Goal: Task Accomplishment & Management: Manage account settings

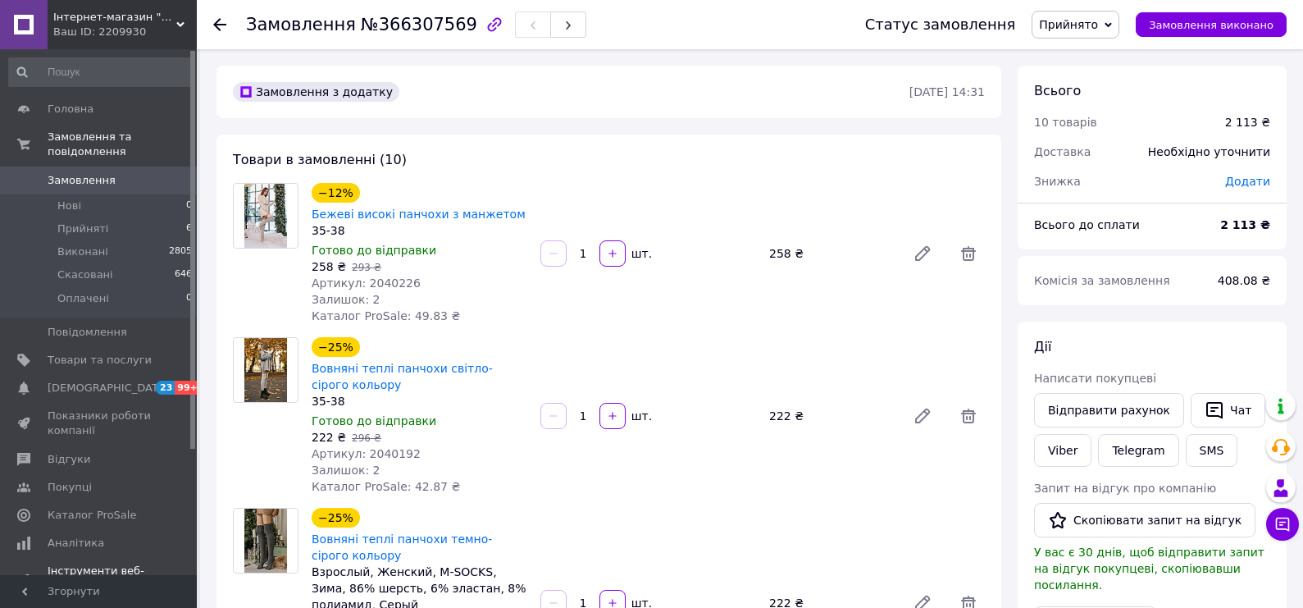
scroll to position [141, 0]
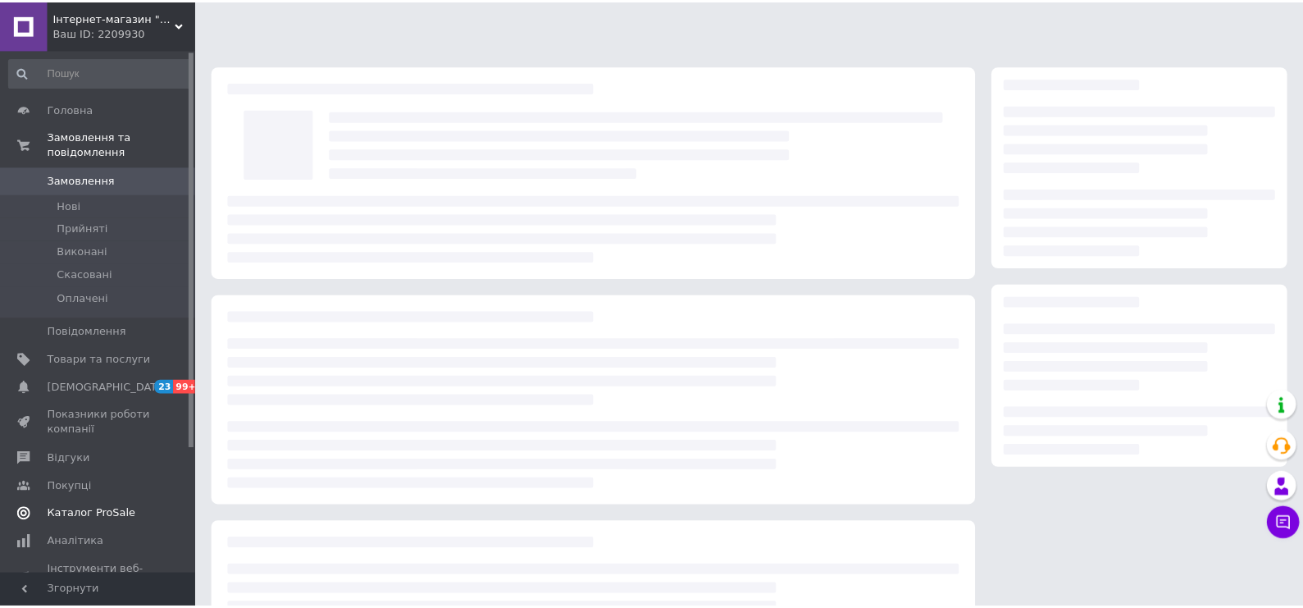
scroll to position [141, 0]
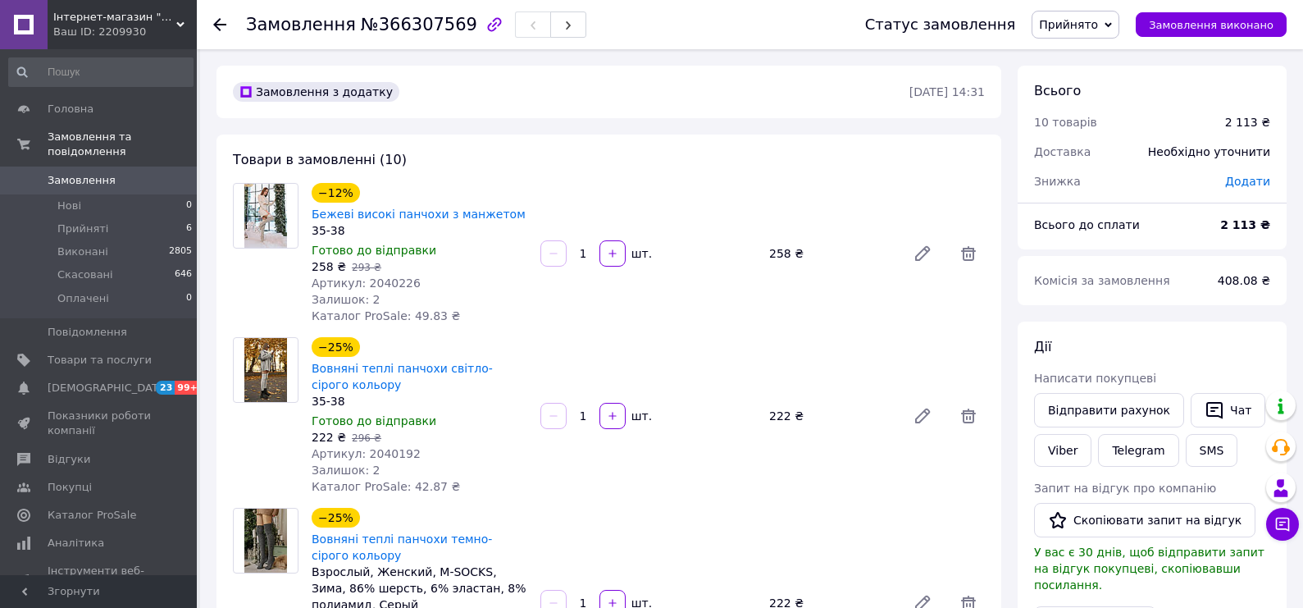
scroll to position [141, 0]
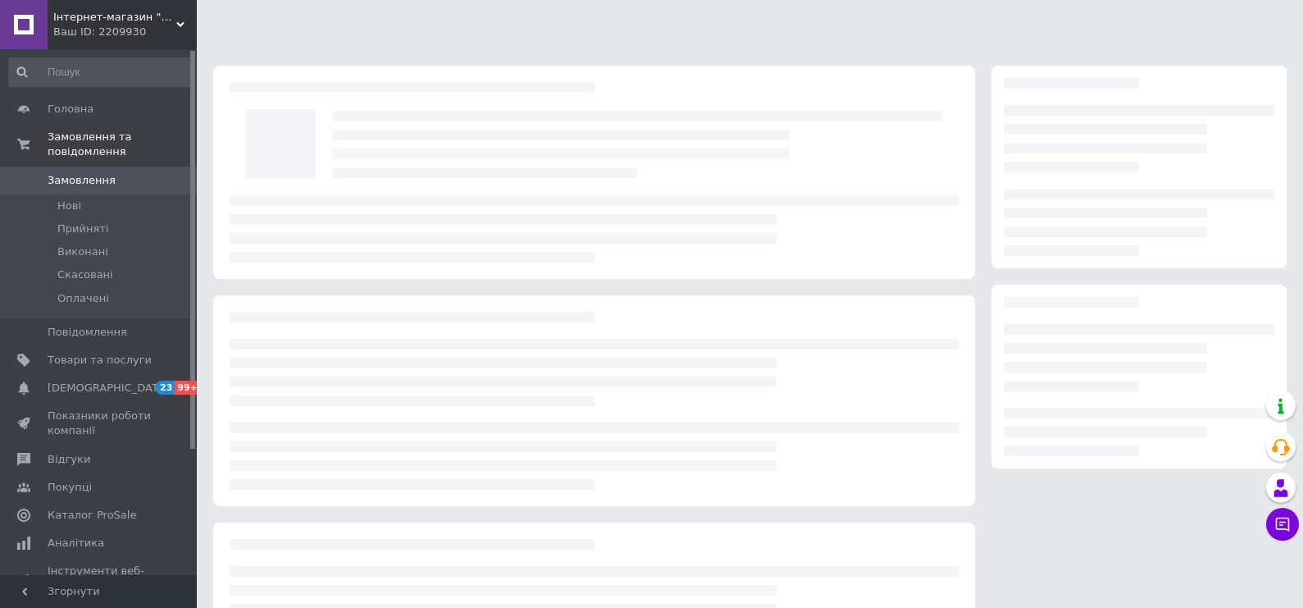
scroll to position [141, 0]
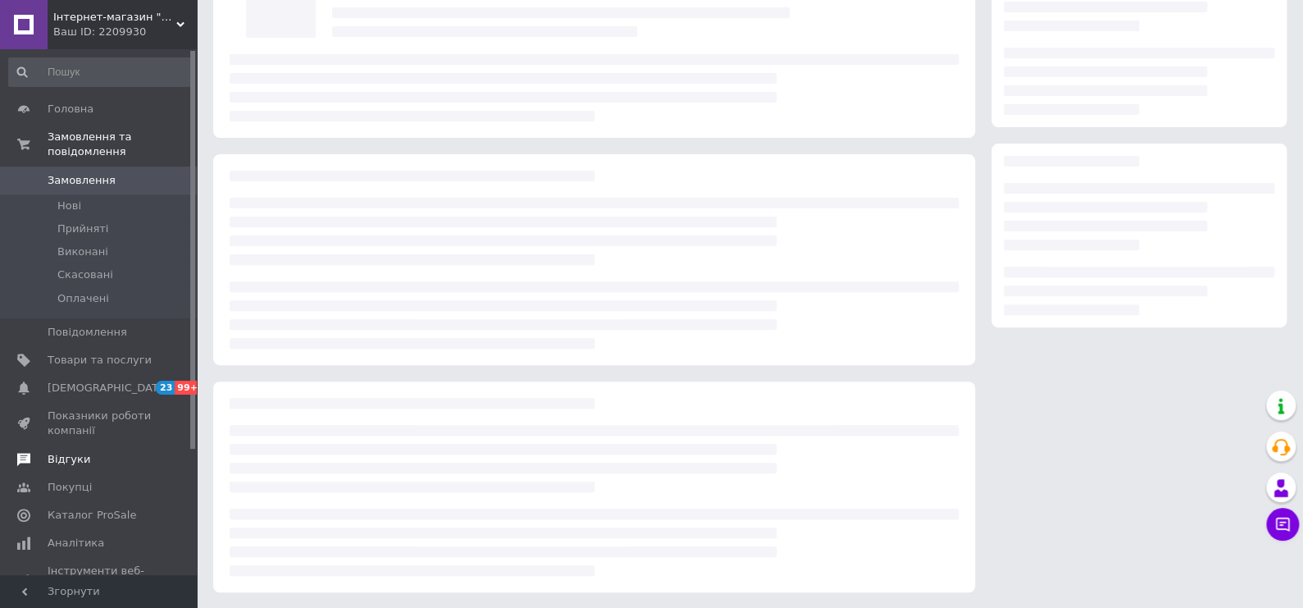
scroll to position [141, 0]
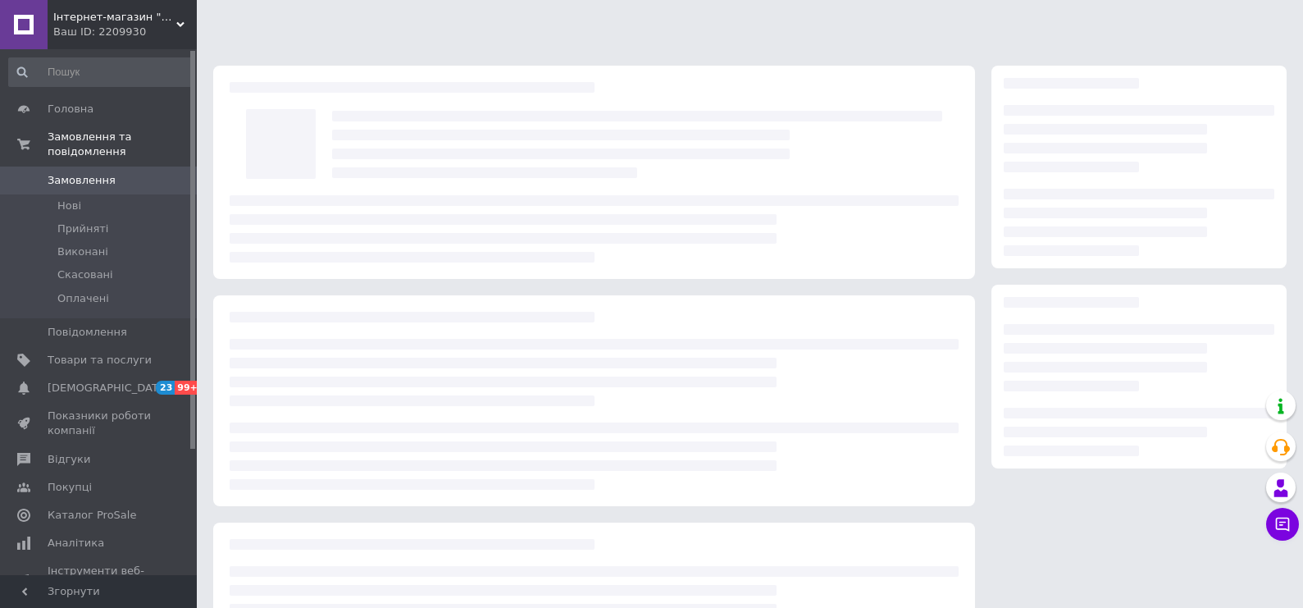
scroll to position [141, 0]
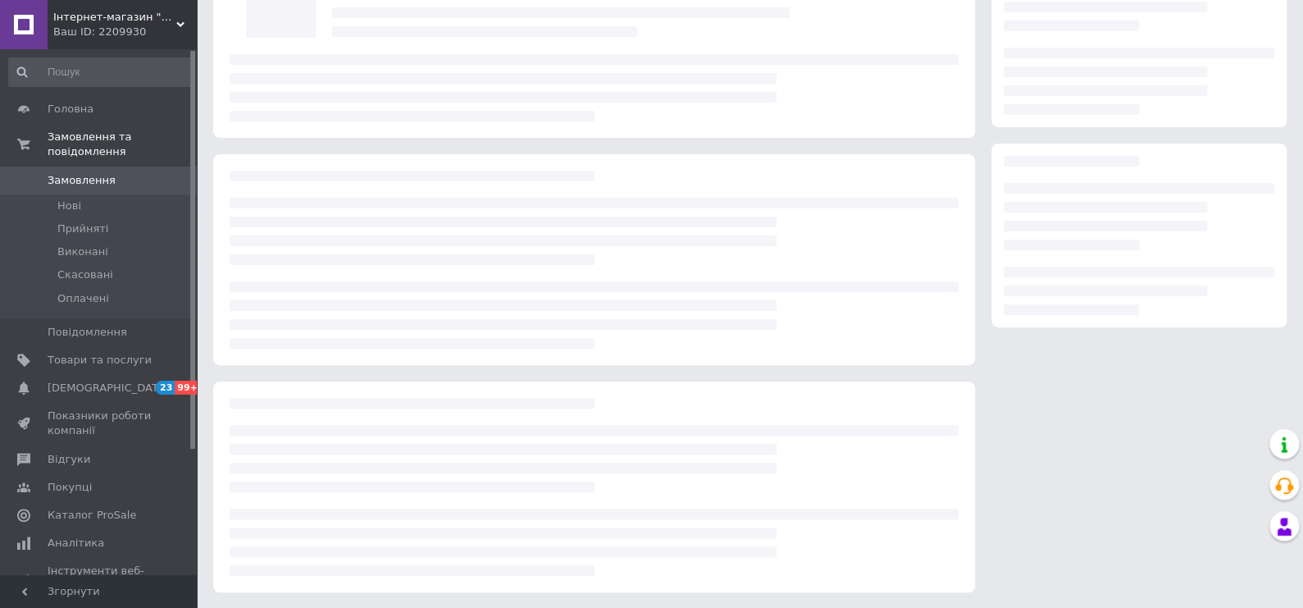
scroll to position [141, 0]
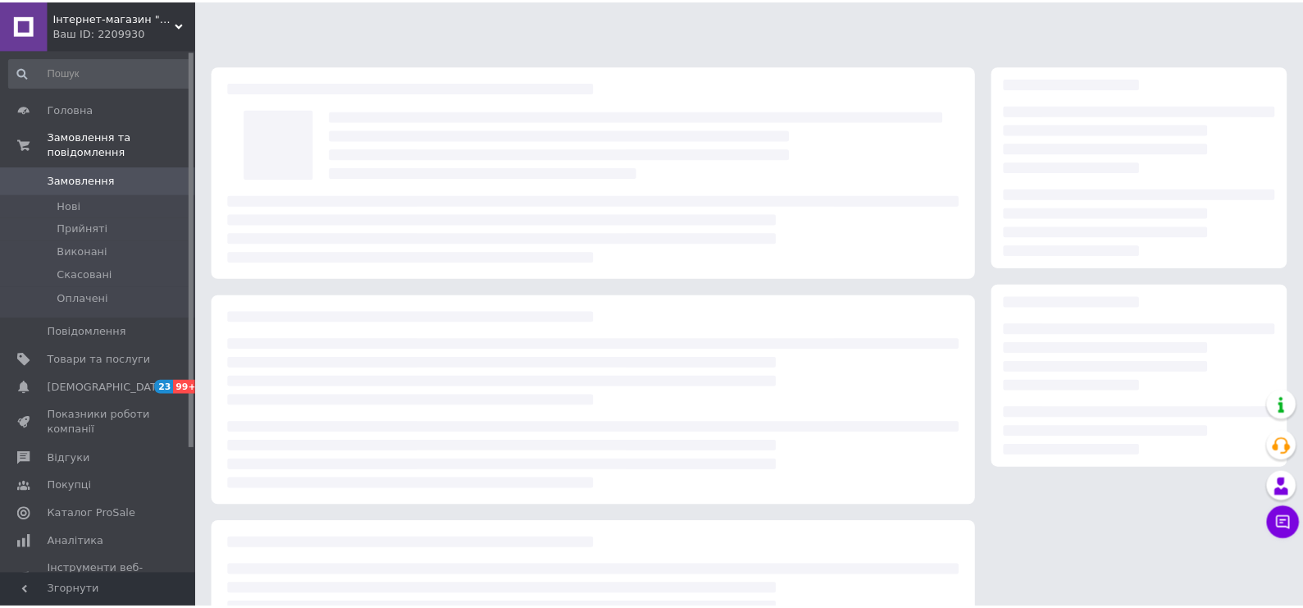
scroll to position [141, 0]
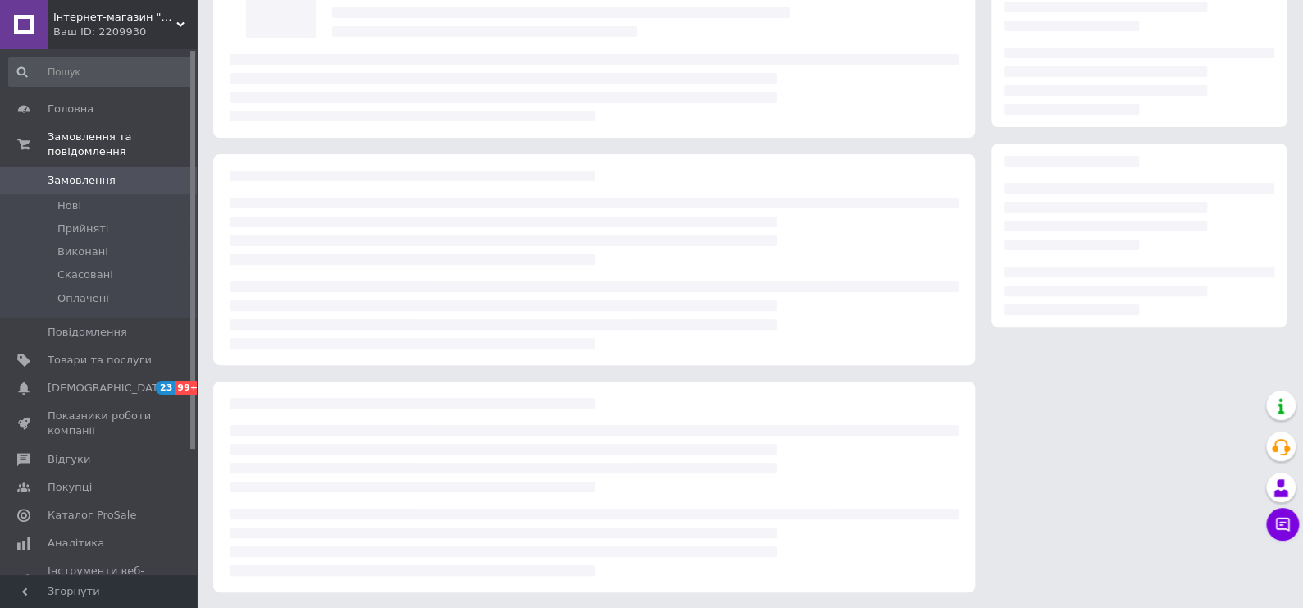
scroll to position [141, 0]
